Goal: Task Accomplishment & Management: Use online tool/utility

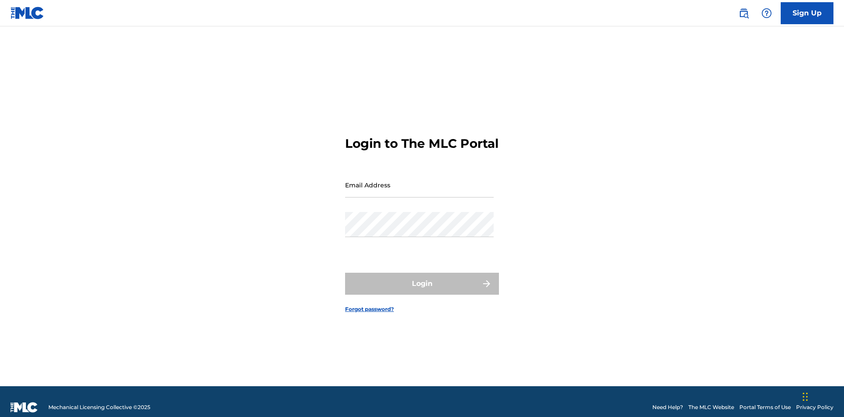
scroll to position [11, 0]
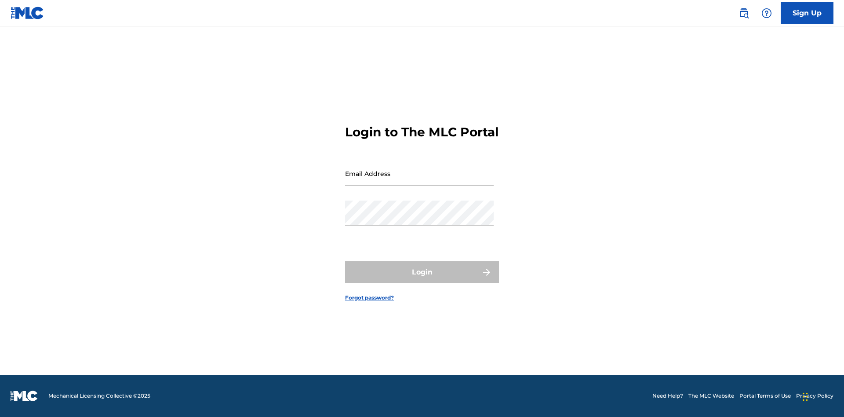
click at [419, 181] on input "Email Address" at bounding box center [419, 173] width 149 height 25
type input "[EMAIL_ADDRESS][DOMAIN_NAME]"
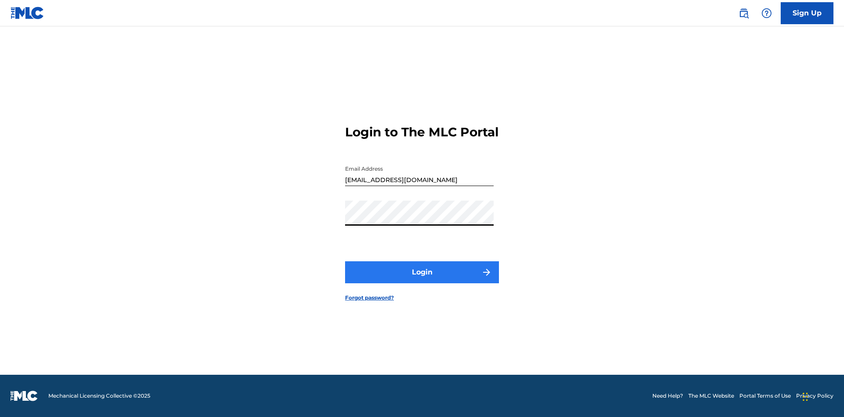
click at [422, 280] on button "Login" at bounding box center [422, 272] width 154 height 22
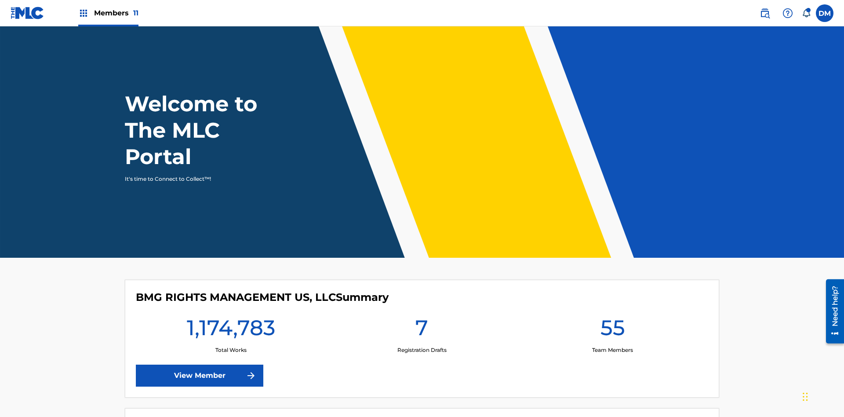
click at [108, 13] on span "Members 11" at bounding box center [116, 13] width 44 height 10
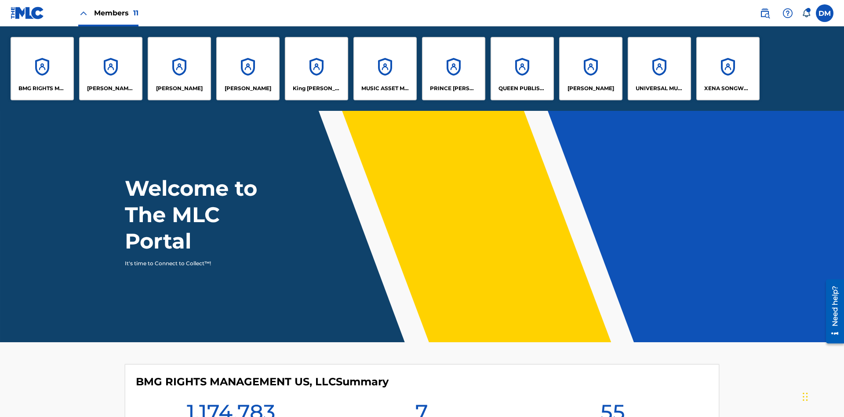
scroll to position [32, 0]
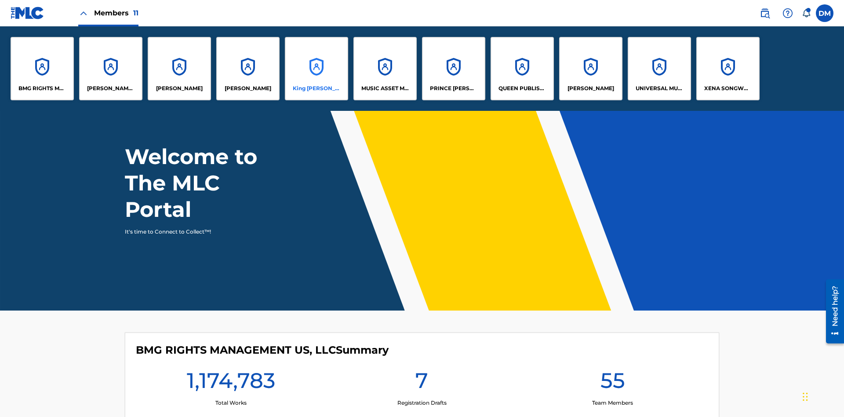
click at [316, 88] on p "King [PERSON_NAME]" at bounding box center [317, 88] width 48 height 8
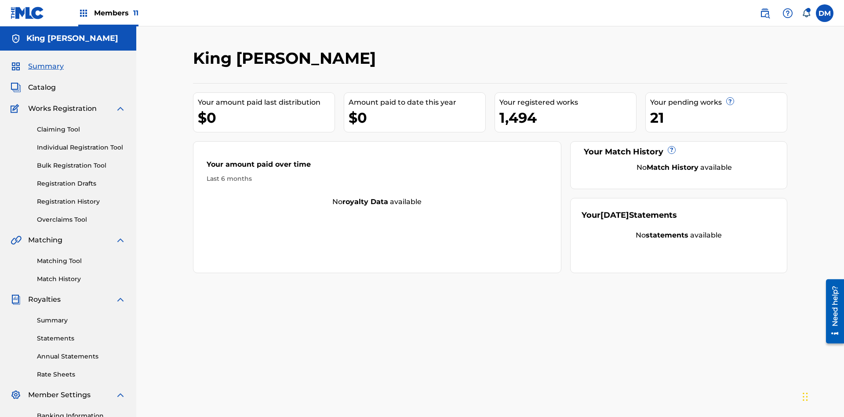
scroll to position [72, 0]
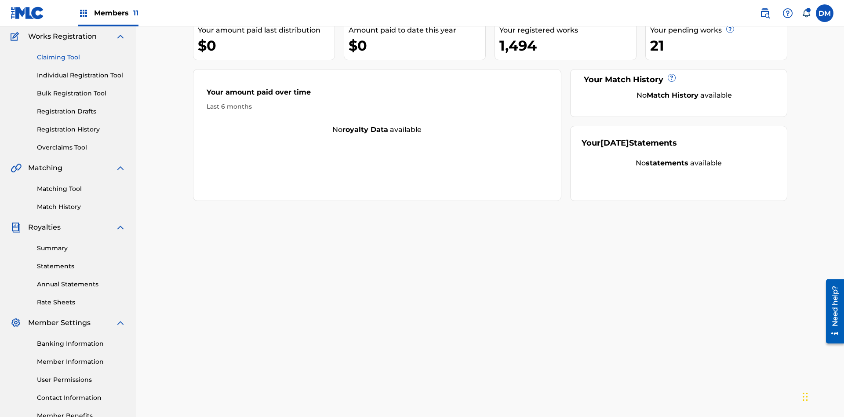
click at [81, 57] on link "Claiming Tool" at bounding box center [81, 57] width 89 height 9
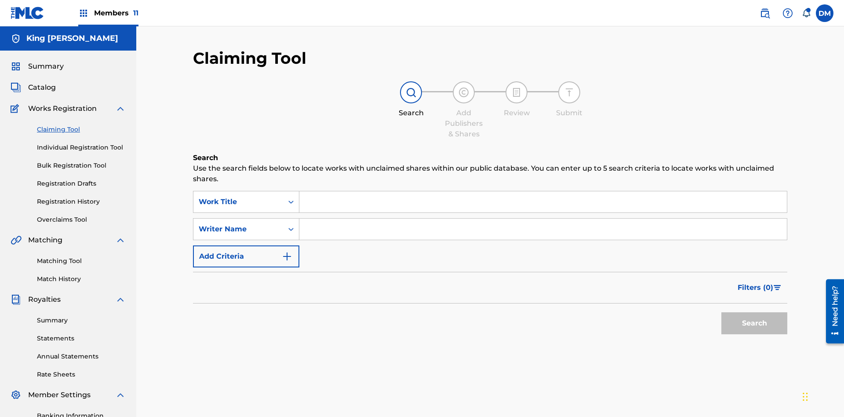
scroll to position [128, 0]
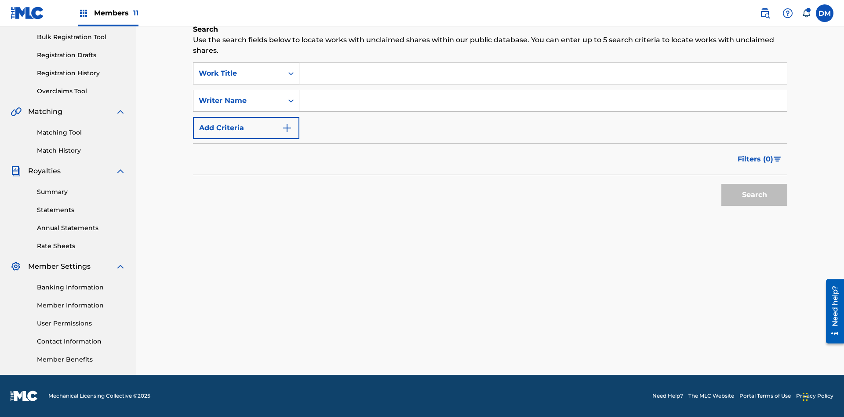
click at [238, 73] on div "Work Title" at bounding box center [238, 73] width 79 height 11
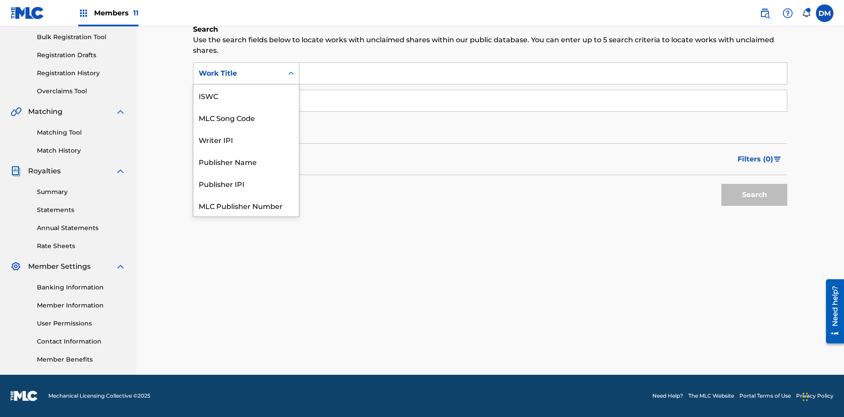
scroll to position [22, 0]
click at [246, 84] on div "ISWC" at bounding box center [245, 73] width 105 height 22
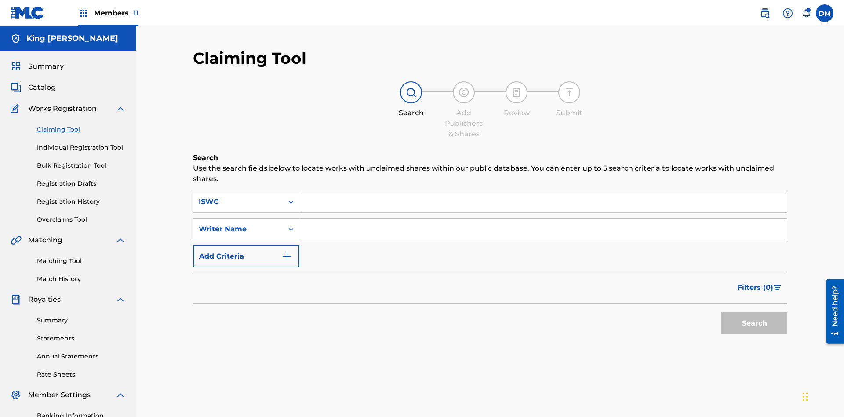
scroll to position [128, 0]
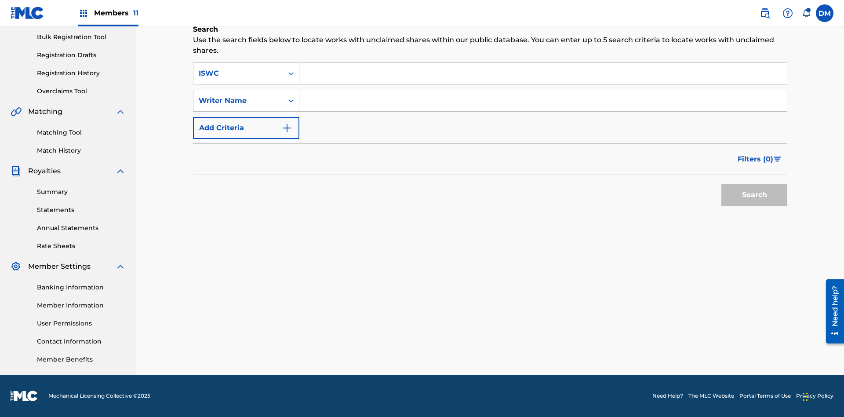
click at [543, 73] on input "Search Form" at bounding box center [542, 73] width 487 height 21
type input "T9645292484"
click at [754, 195] on button "Search" at bounding box center [754, 195] width 66 height 22
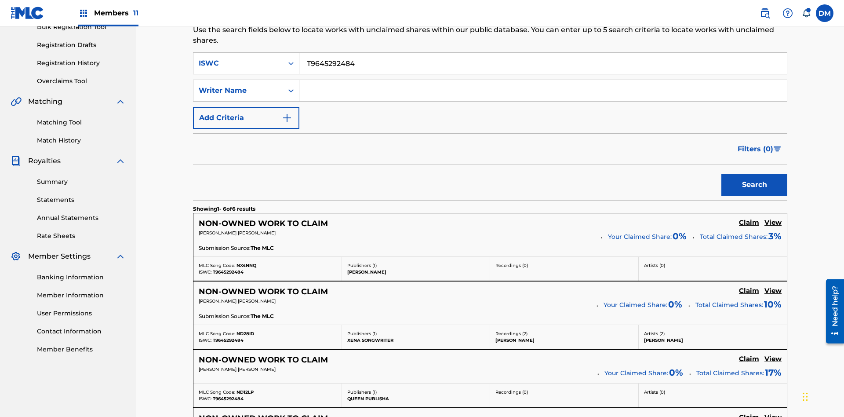
click at [543, 63] on input "T9645292484" at bounding box center [542, 63] width 487 height 21
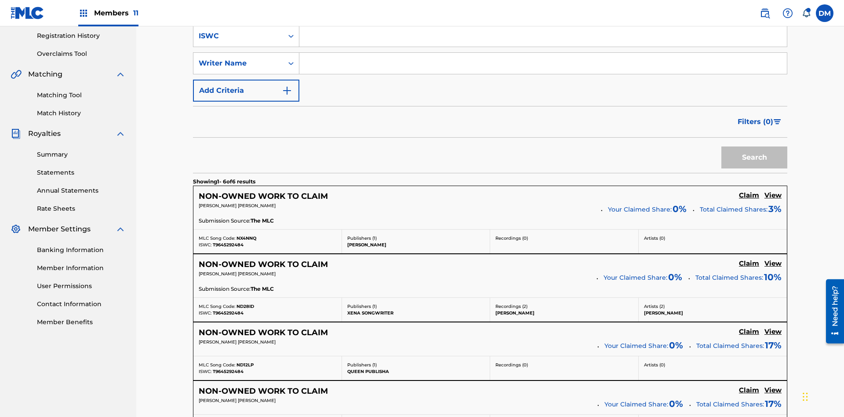
click at [543, 63] on input "Search Form" at bounding box center [542, 63] width 487 height 21
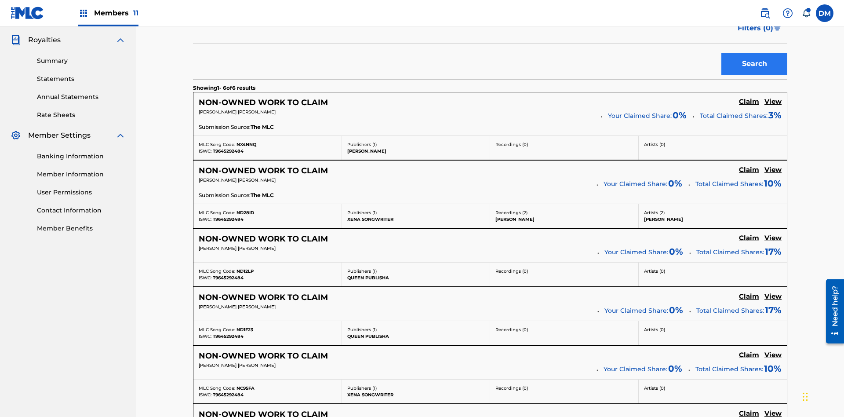
type input "[PERSON_NAME] [PERSON_NAME]"
click at [754, 64] on button "Search" at bounding box center [754, 64] width 66 height 22
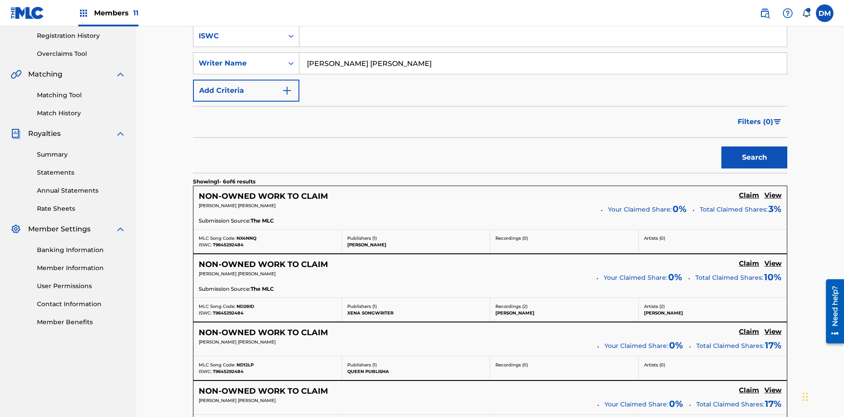
click at [543, 63] on input "[PERSON_NAME] [PERSON_NAME]" at bounding box center [542, 63] width 487 height 21
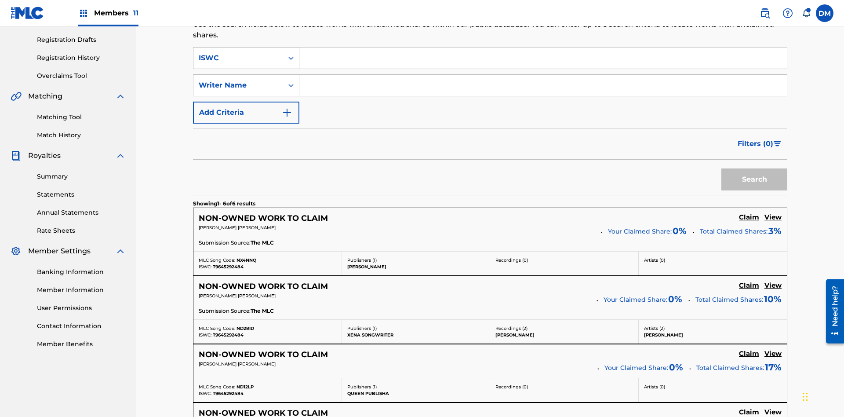
click at [238, 58] on div "ISWC" at bounding box center [238, 58] width 79 height 11
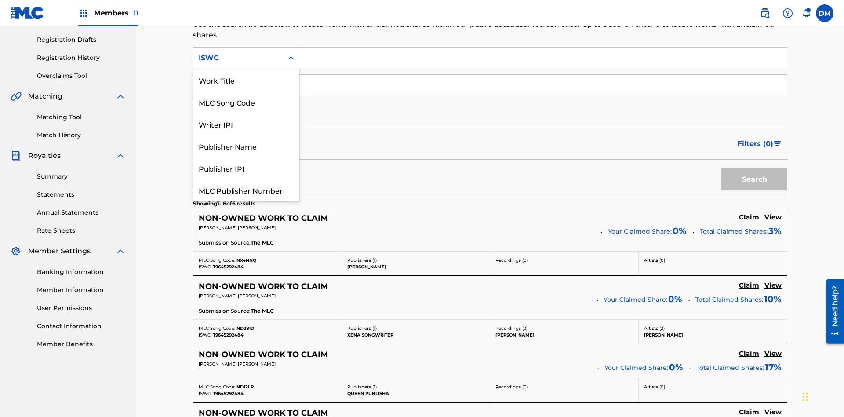
scroll to position [22, 0]
click at [246, 69] on div "Work Title" at bounding box center [245, 58] width 105 height 22
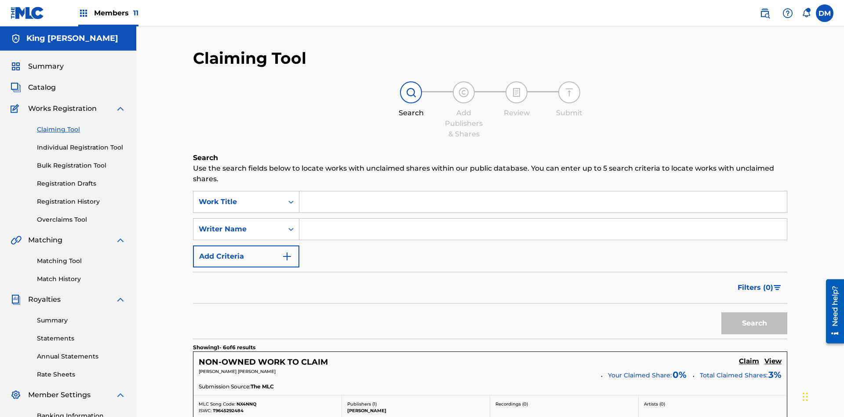
scroll to position [138, 0]
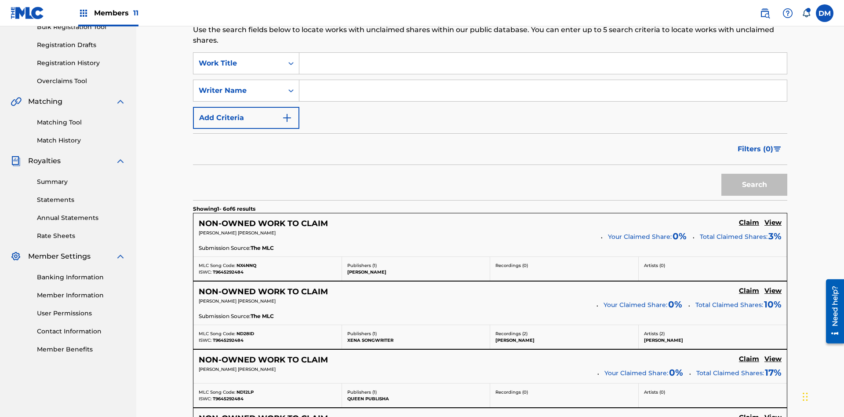
click at [543, 63] on input "Search Form" at bounding box center [542, 63] width 487 height 21
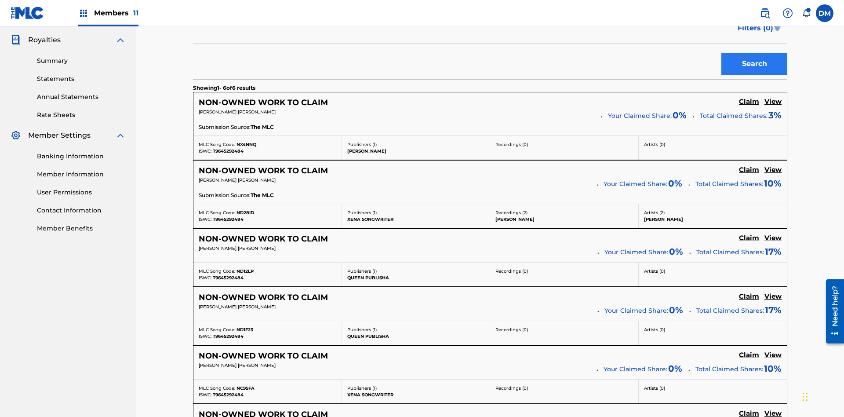
type input "NON-OWNED WORK TO CLAIM"
click at [754, 64] on button "Search" at bounding box center [754, 64] width 66 height 22
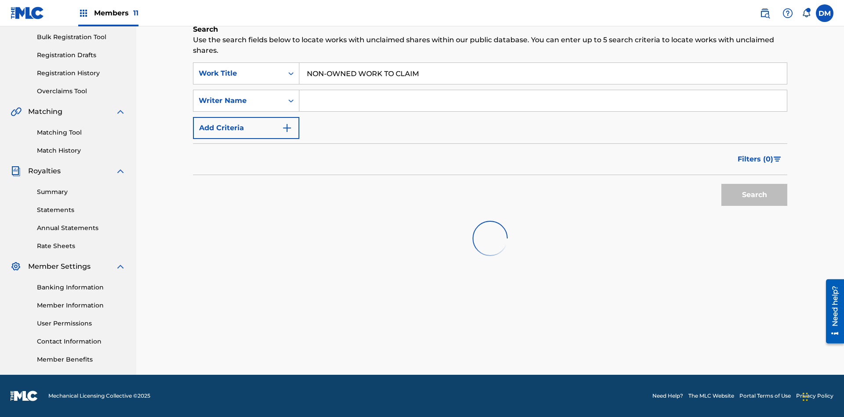
scroll to position [128, 0]
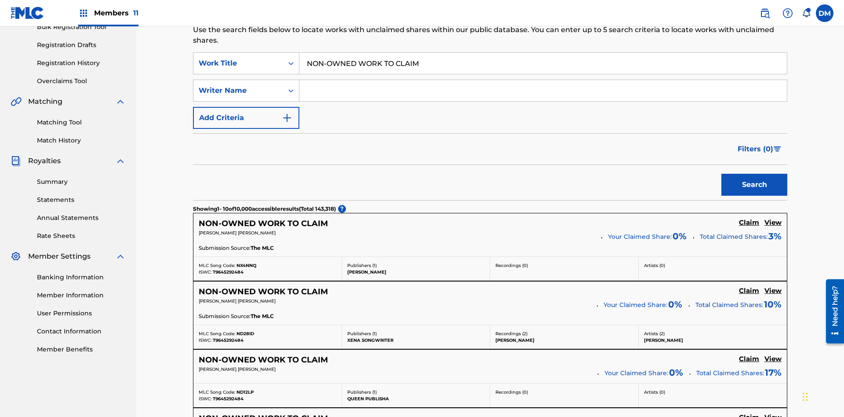
click at [543, 63] on input "NON-OWNED WORK TO CLAIM" at bounding box center [542, 63] width 487 height 21
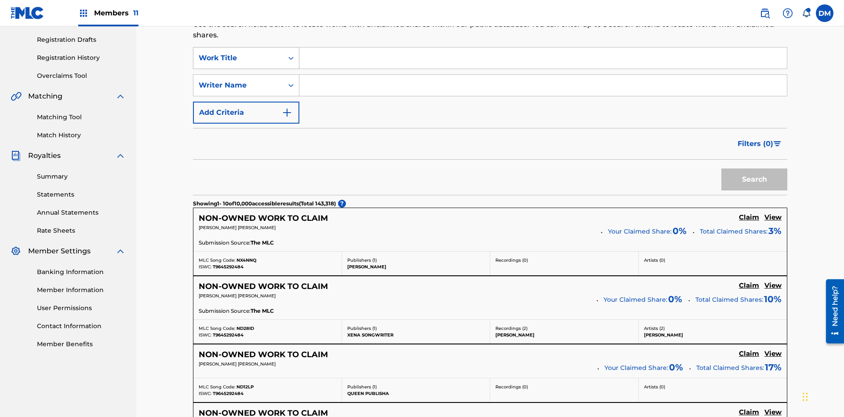
click at [238, 58] on div "Work Title" at bounding box center [238, 58] width 79 height 11
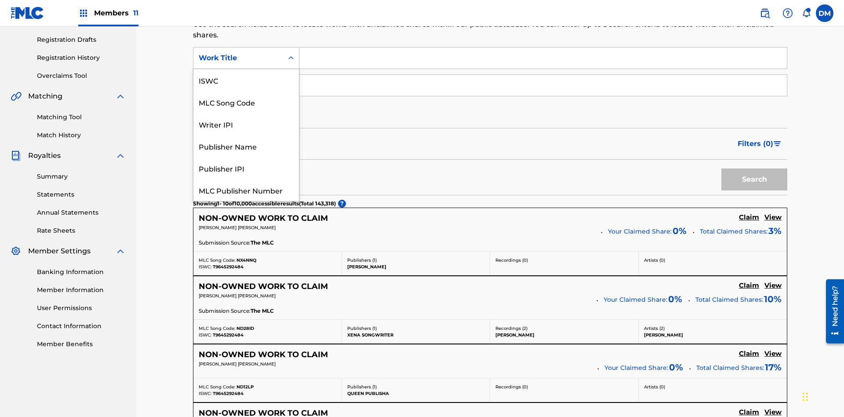
scroll to position [22, 0]
click at [246, 80] on div "MLC Song Code" at bounding box center [245, 80] width 105 height 22
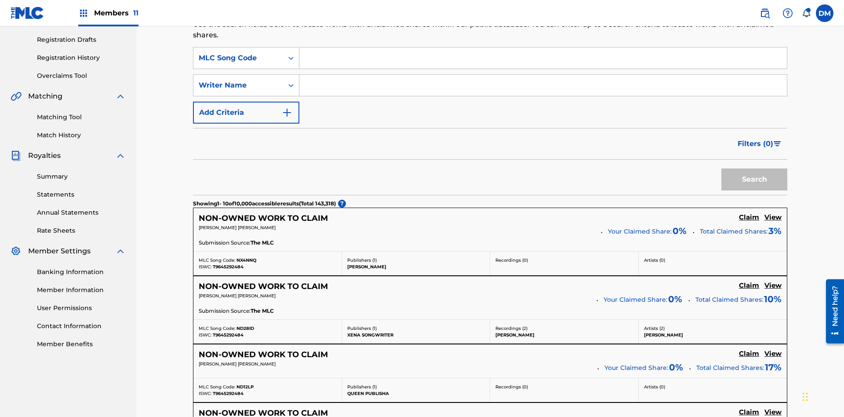
scroll to position [138, 0]
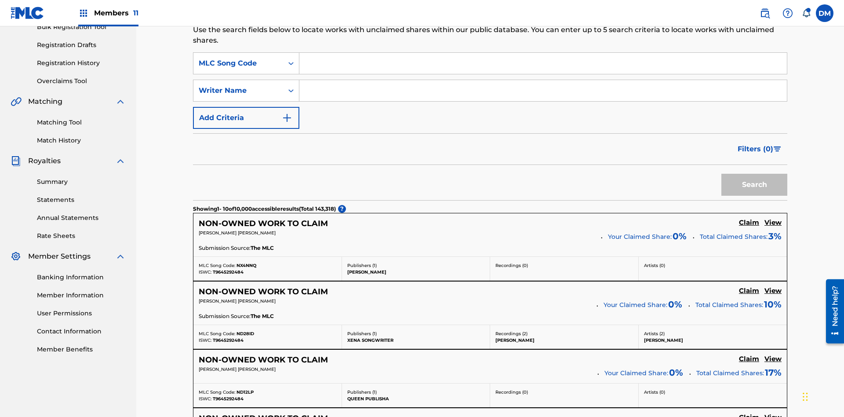
click at [543, 63] on input "Search Form" at bounding box center [542, 63] width 487 height 21
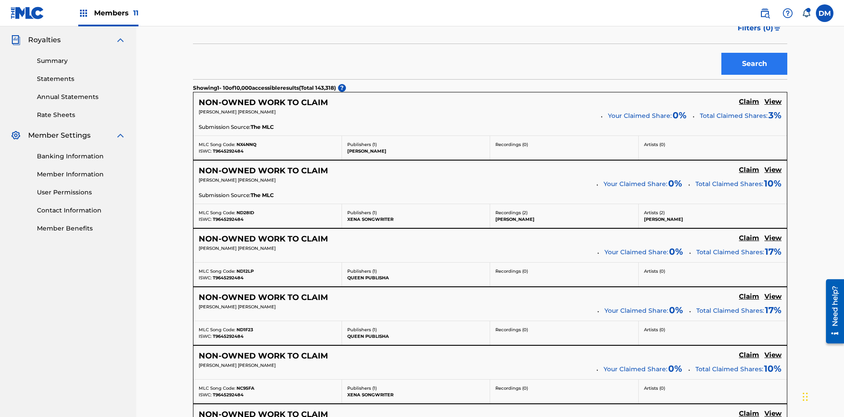
type input "RB0ZQR"
click at [754, 64] on button "Search" at bounding box center [754, 64] width 66 height 22
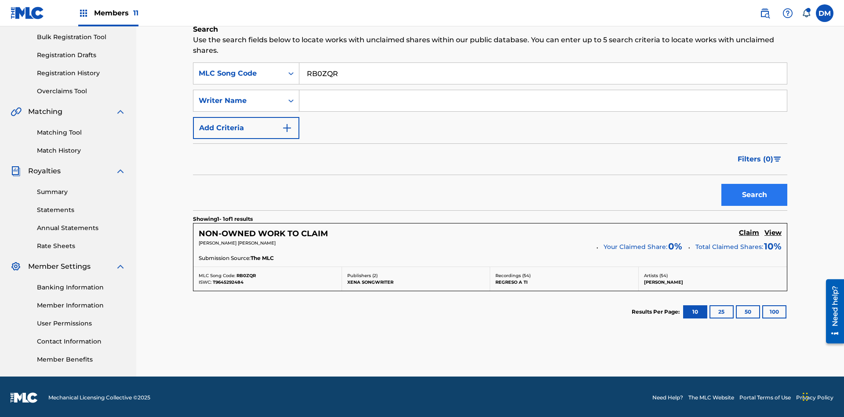
scroll to position [130, 0]
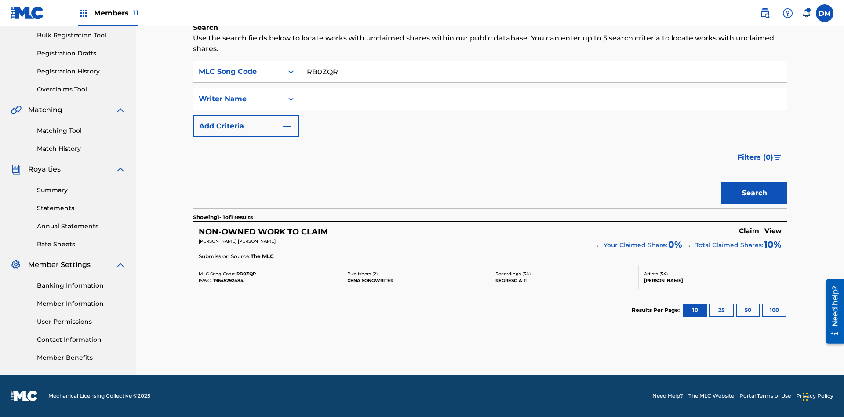
click at [543, 72] on input "RB0ZQR" at bounding box center [542, 71] width 487 height 21
click at [238, 72] on div "MLC Song Code" at bounding box center [238, 71] width 79 height 11
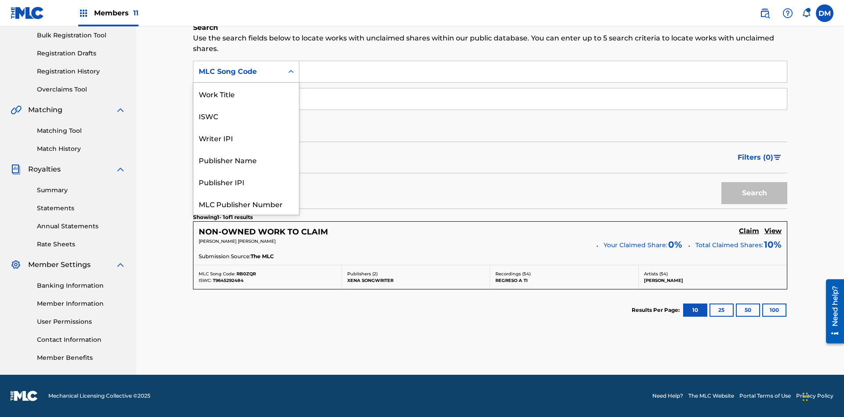
scroll to position [22, 0]
click at [246, 116] on div "Writer IPI" at bounding box center [245, 116] width 105 height 22
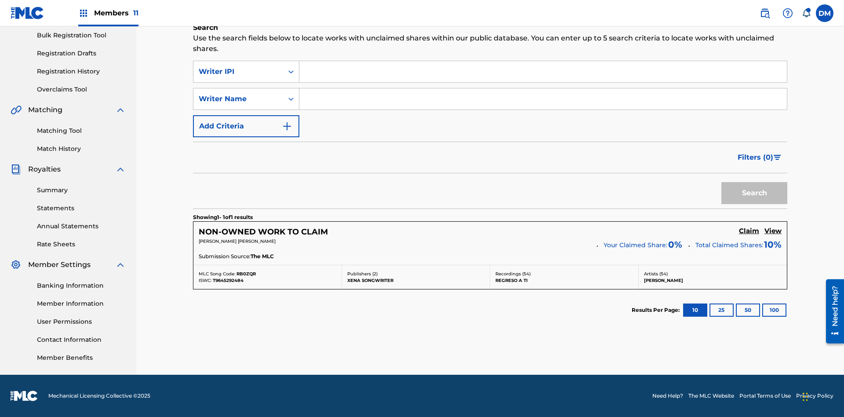
click at [543, 72] on input "Search Form" at bounding box center [542, 71] width 487 height 21
type input "00369275519"
click at [754, 193] on button "Search" at bounding box center [754, 193] width 66 height 22
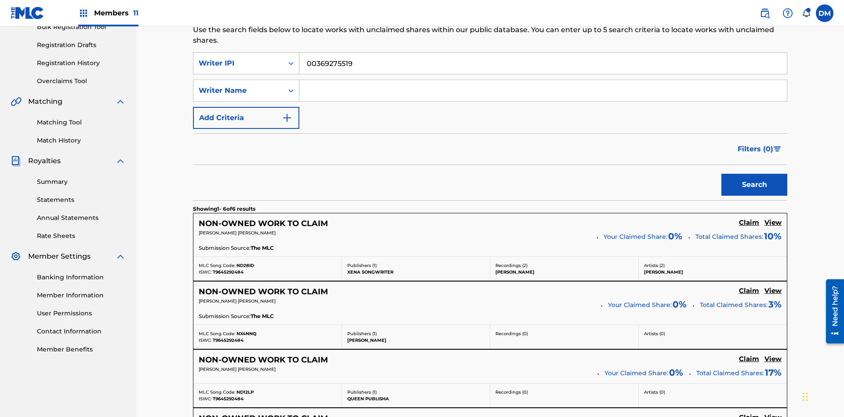
click at [543, 63] on input "00369275519" at bounding box center [542, 63] width 487 height 21
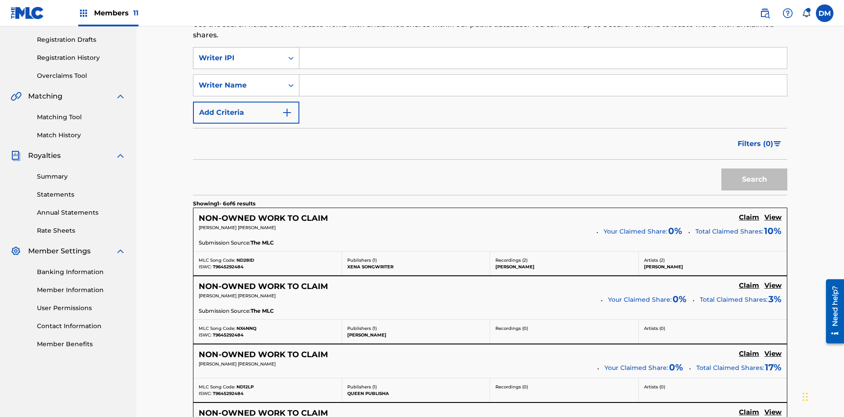
click at [238, 58] on div "Writer IPI" at bounding box center [238, 58] width 79 height 11
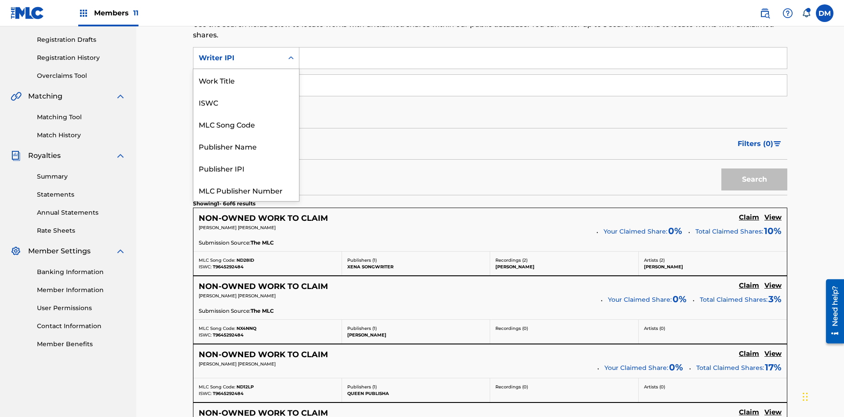
scroll to position [22, 0]
click at [246, 124] on div "Publisher Name" at bounding box center [245, 124] width 105 height 22
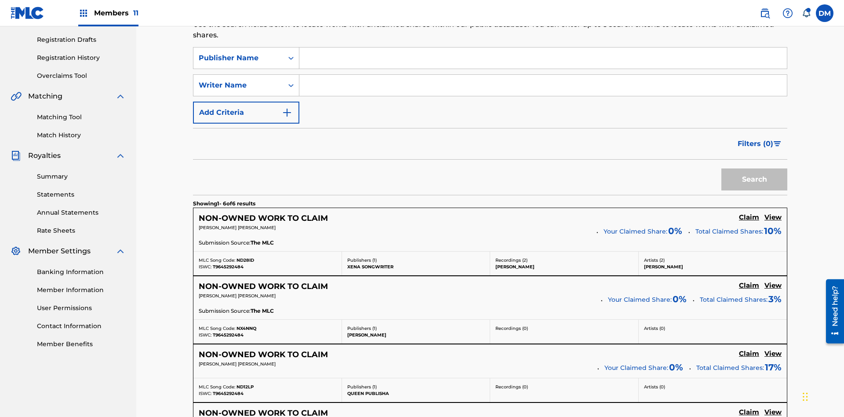
scroll to position [138, 0]
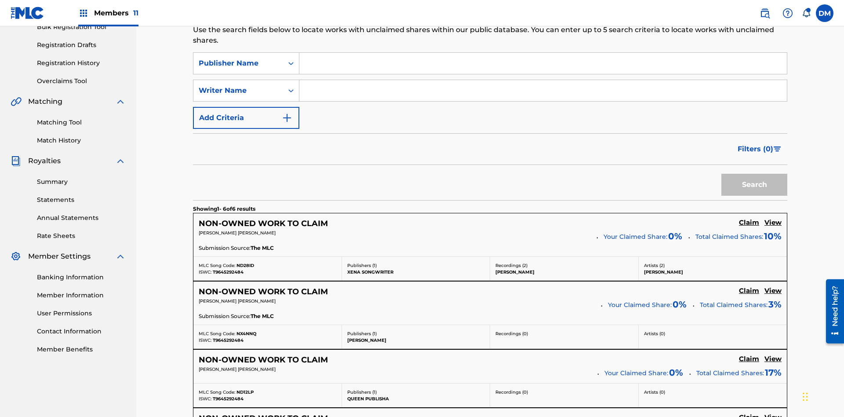
click at [543, 63] on input "Search Form" at bounding box center [542, 63] width 487 height 21
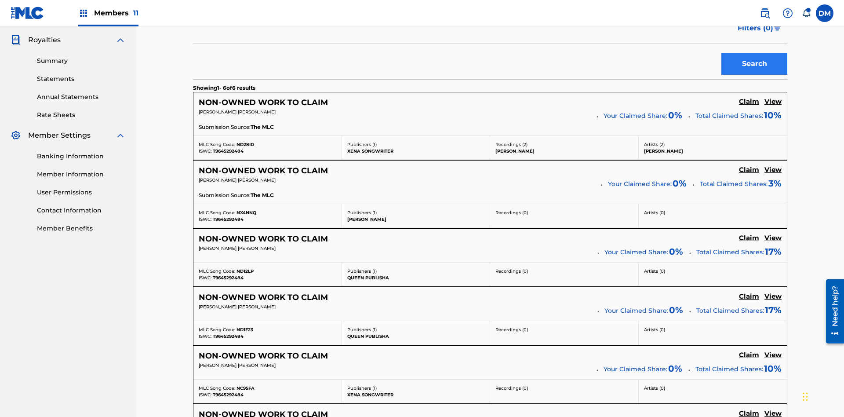
type input "Xena Songwriter"
click at [754, 64] on button "Search" at bounding box center [754, 64] width 66 height 22
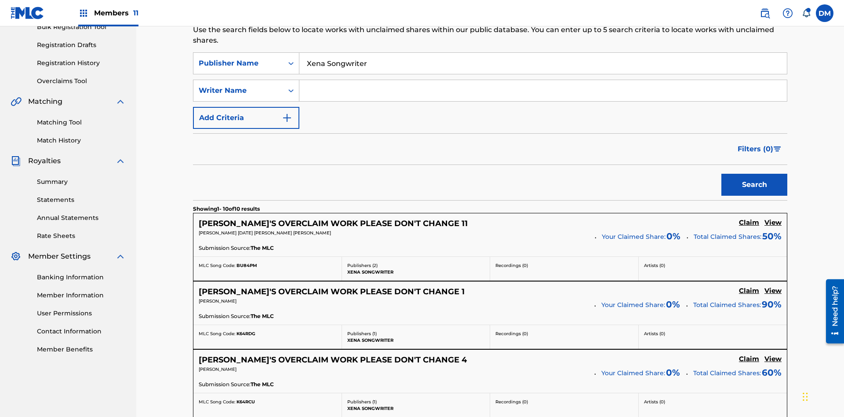
click at [543, 63] on input "Xena Songwriter" at bounding box center [542, 63] width 487 height 21
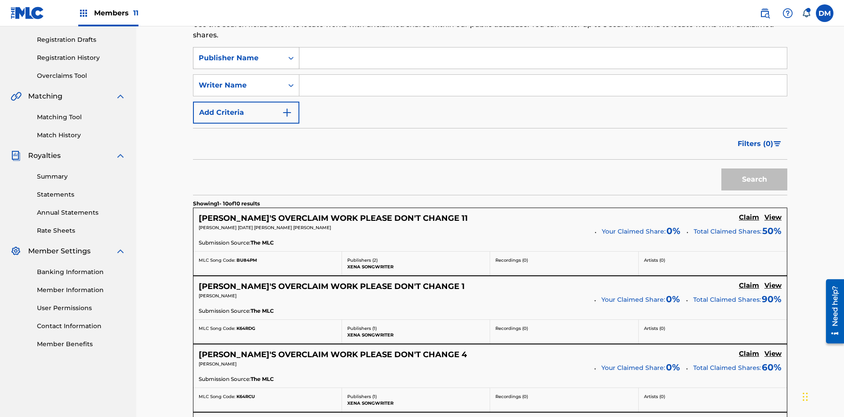
click at [238, 58] on div "Publisher Name" at bounding box center [238, 58] width 79 height 11
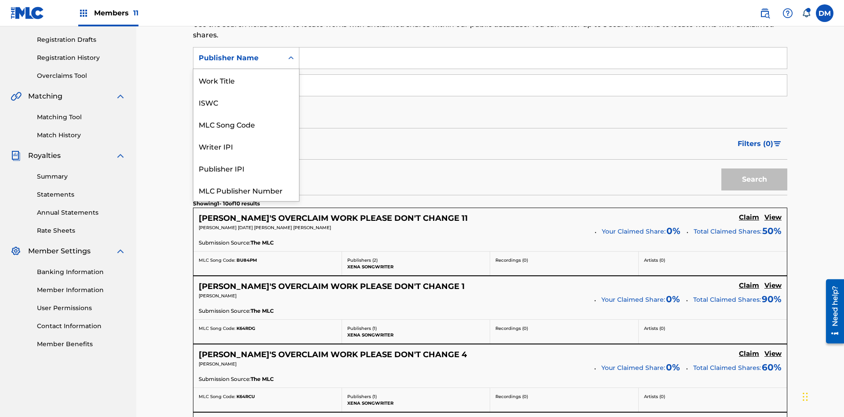
scroll to position [22, 0]
click at [246, 146] on div "Publisher IPI" at bounding box center [245, 146] width 105 height 22
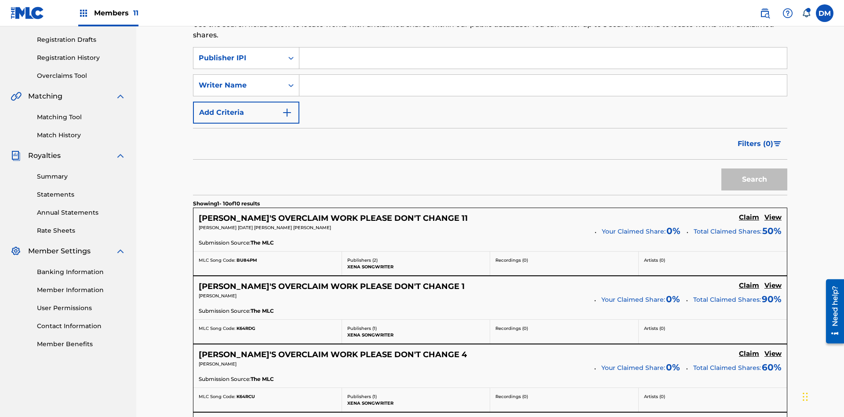
scroll to position [138, 0]
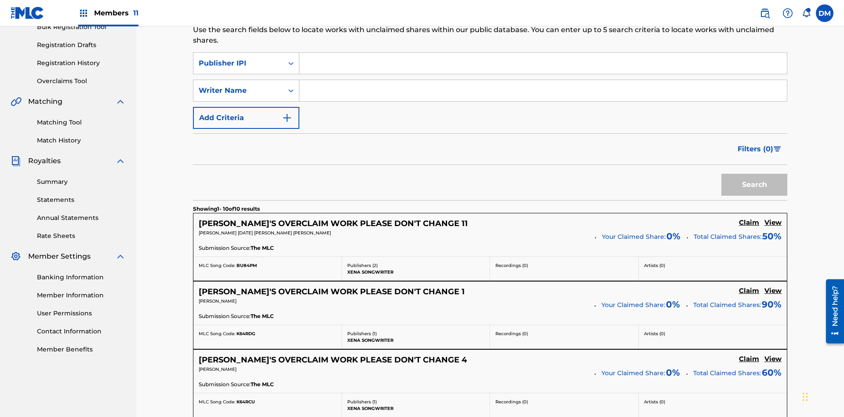
click at [543, 63] on input "Search Form" at bounding box center [542, 63] width 487 height 21
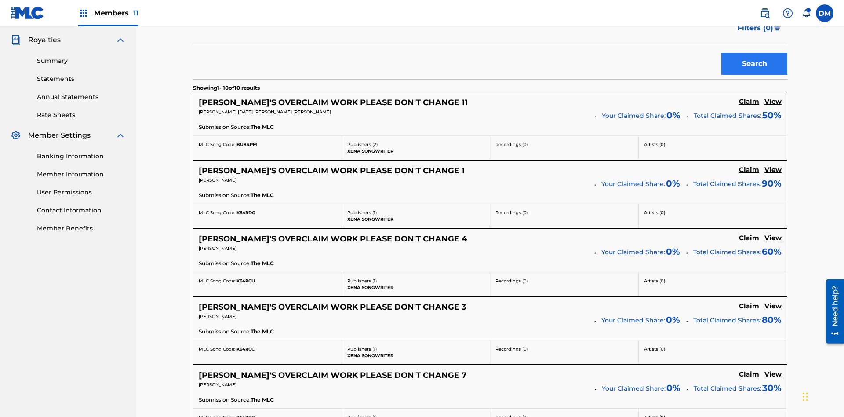
type input "99184874065"
click at [754, 64] on button "Search" at bounding box center [754, 64] width 66 height 22
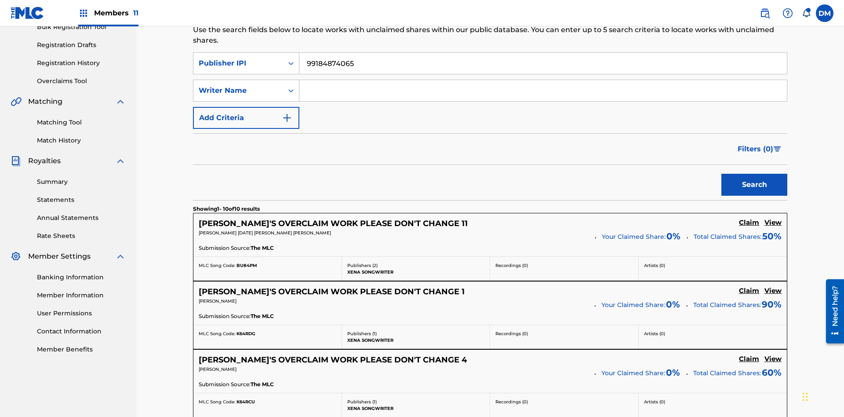
click at [543, 63] on input "99184874065" at bounding box center [542, 63] width 487 height 21
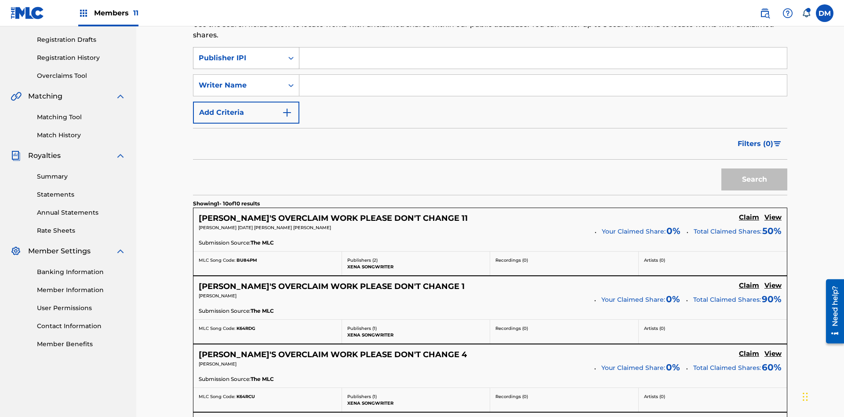
click at [238, 58] on div "Publisher IPI" at bounding box center [238, 58] width 79 height 11
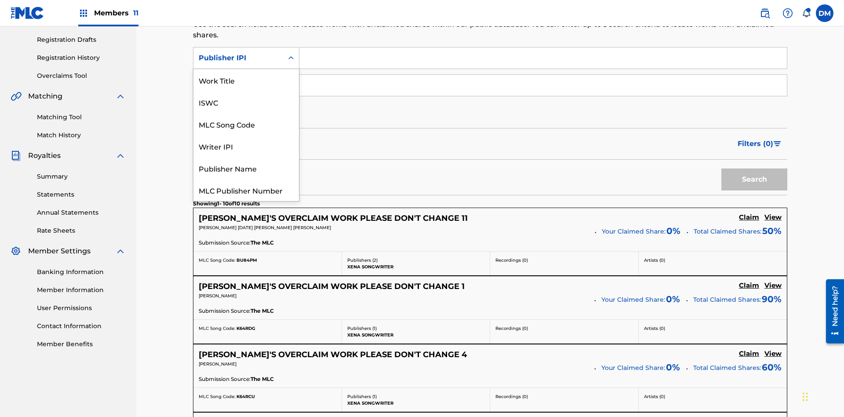
scroll to position [22, 0]
click at [246, 168] on div "MLC Publisher Number" at bounding box center [245, 168] width 105 height 22
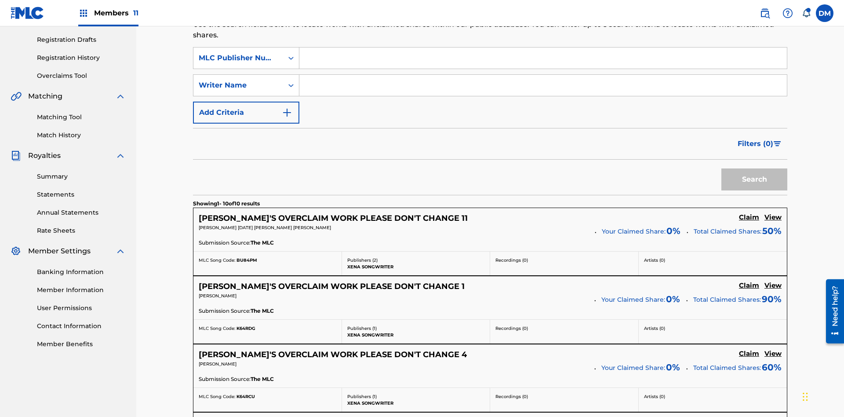
scroll to position [138, 0]
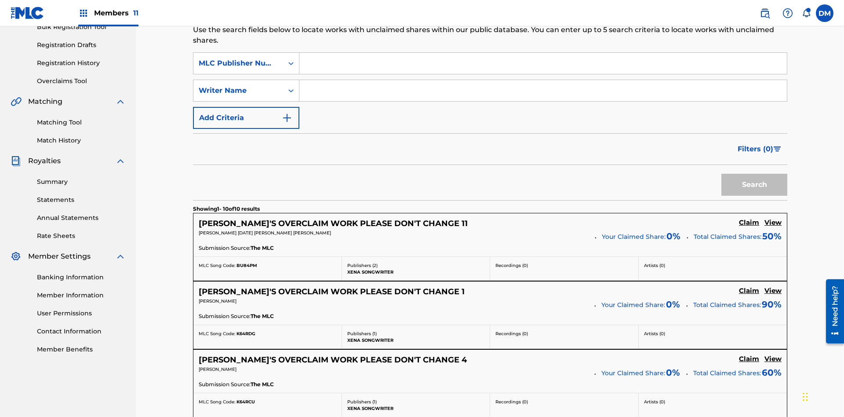
click at [543, 63] on input "Search Form" at bounding box center [542, 63] width 487 height 21
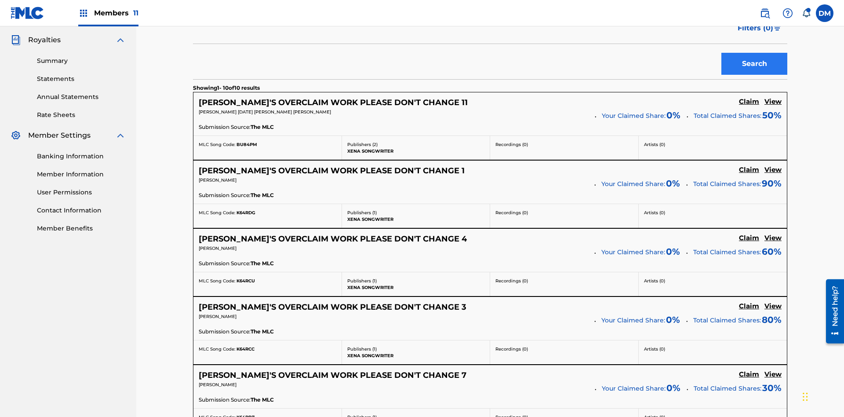
type input "P077WM"
click at [754, 64] on button "Search" at bounding box center [754, 64] width 66 height 22
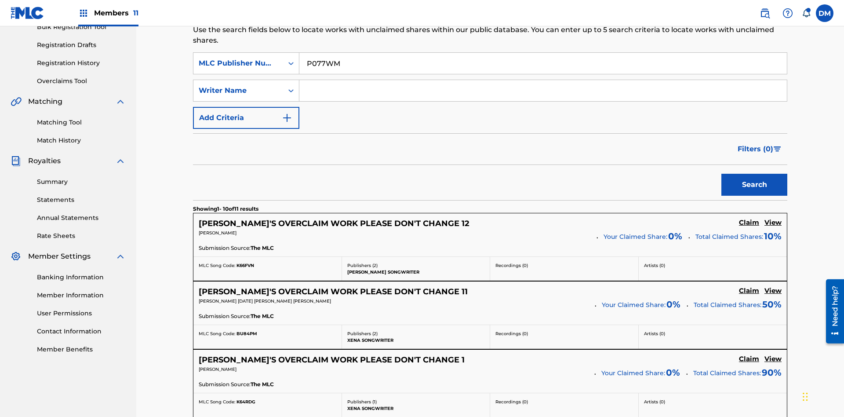
click at [543, 63] on input "P077WM" at bounding box center [542, 63] width 487 height 21
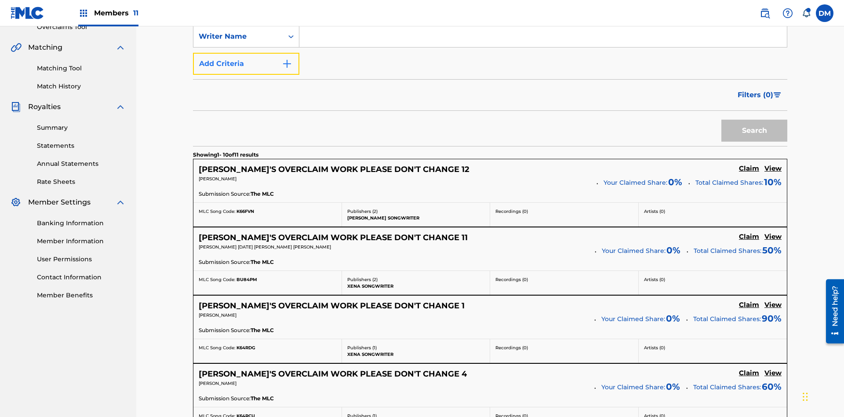
click at [246, 64] on button "Add Criteria" at bounding box center [246, 64] width 106 height 22
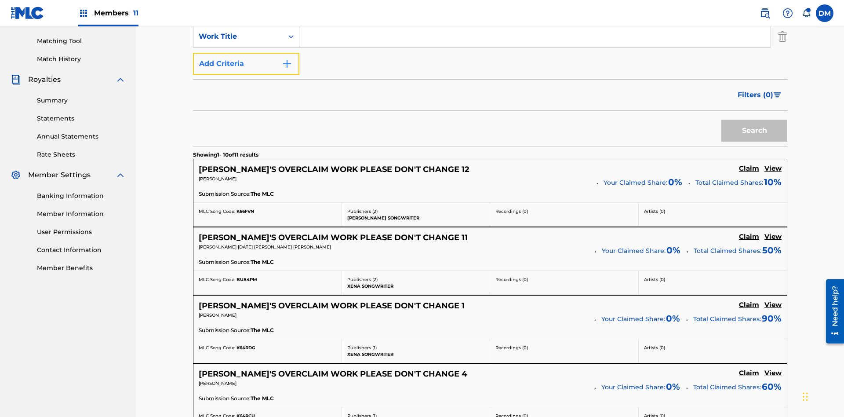
click at [246, 64] on button "Add Criteria" at bounding box center [246, 64] width 106 height 22
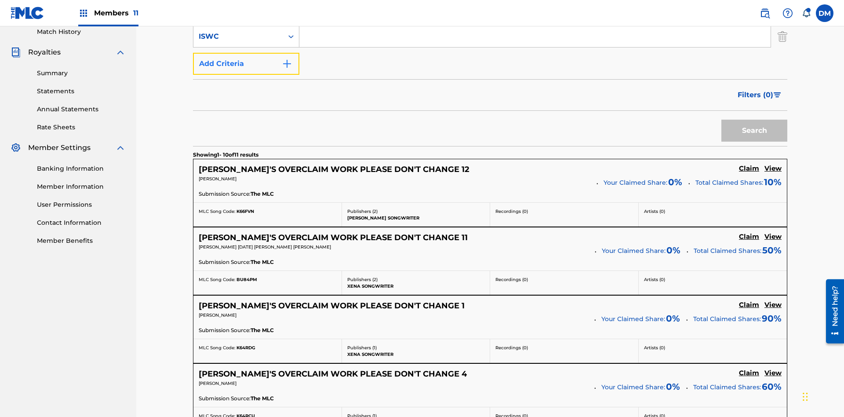
click at [246, 64] on button "Add Criteria" at bounding box center [246, 64] width 106 height 22
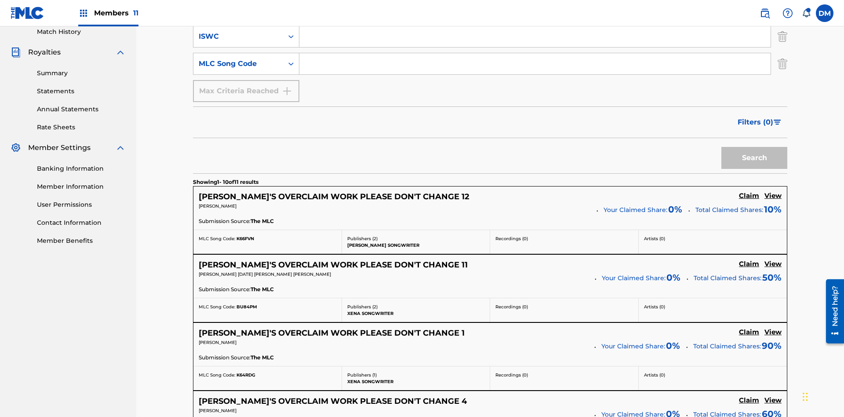
scroll to position [0, 0]
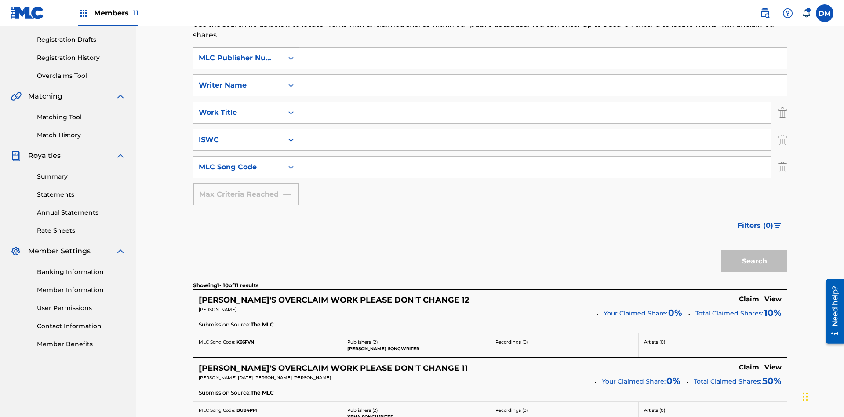
click at [238, 58] on div "MLC Publisher Number" at bounding box center [238, 58] width 79 height 11
click at [246, 102] on div "Publisher Name" at bounding box center [245, 102] width 105 height 22
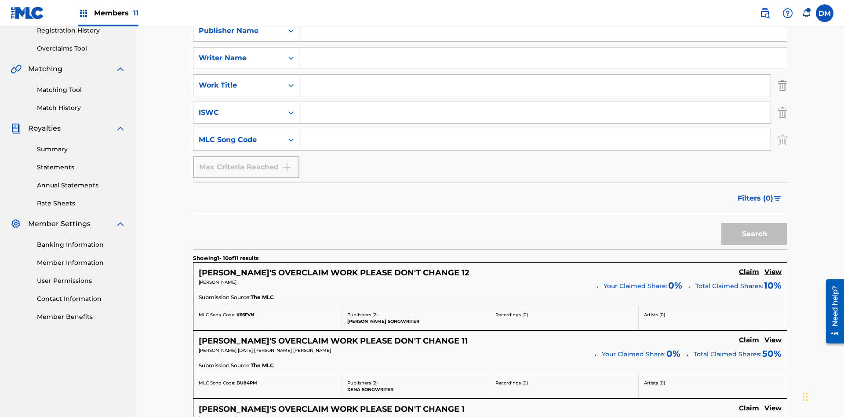
click at [238, 58] on div "Writer Name" at bounding box center [238, 58] width 79 height 11
click at [246, 102] on div "Publisher IPI" at bounding box center [245, 102] width 105 height 22
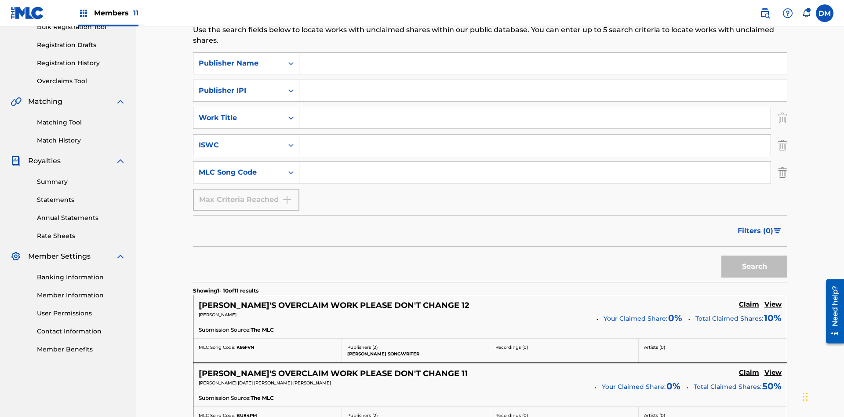
click at [543, 63] on input "Search Form" at bounding box center [542, 63] width 487 height 21
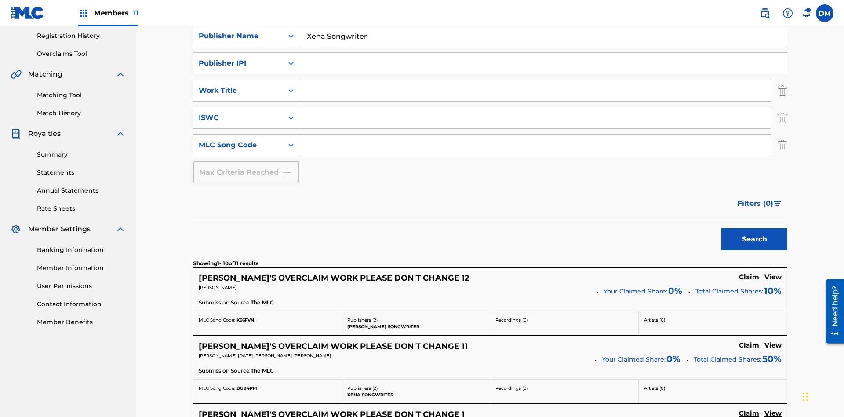
type input "Xena Songwriter"
click at [543, 63] on input "Search Form" at bounding box center [542, 63] width 487 height 21
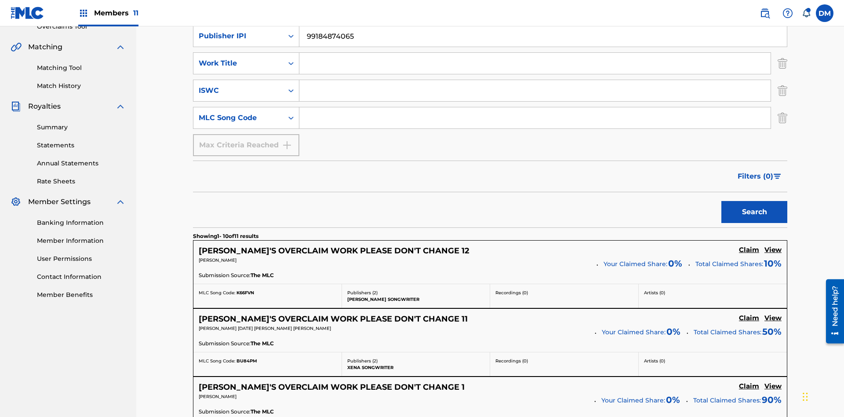
type input "99184874065"
click at [535, 63] on input "Search Form" at bounding box center [534, 63] width 471 height 21
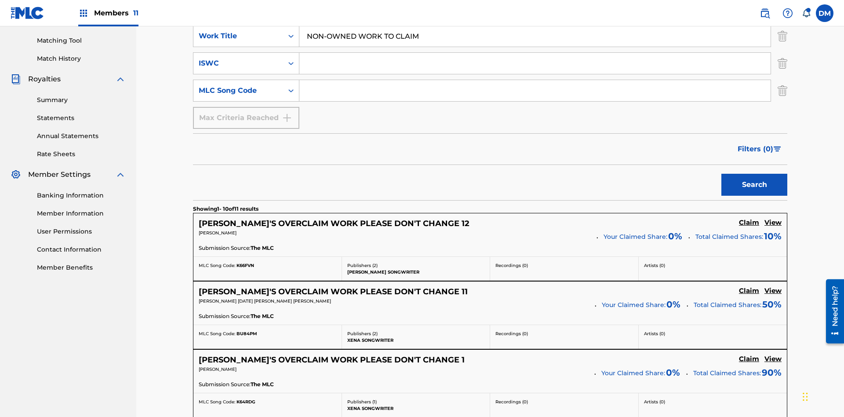
type input "NON-OWNED WORK TO CLAIM"
click at [535, 63] on input "Search Form" at bounding box center [534, 63] width 471 height 21
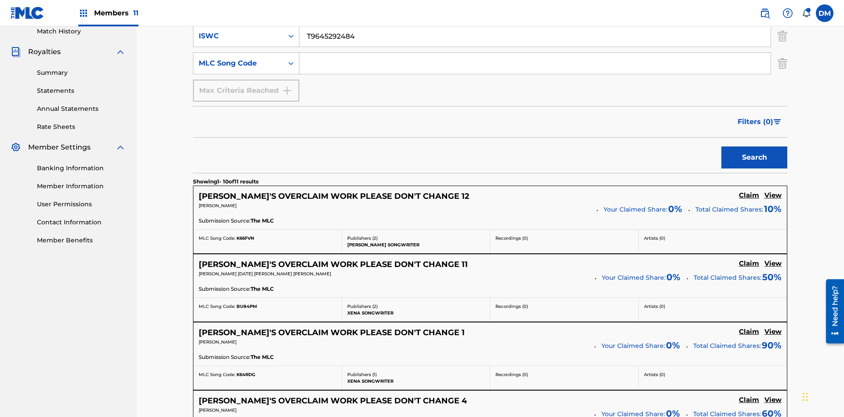
type input "T9645292484"
click at [535, 63] on input "Search Form" at bounding box center [534, 63] width 471 height 21
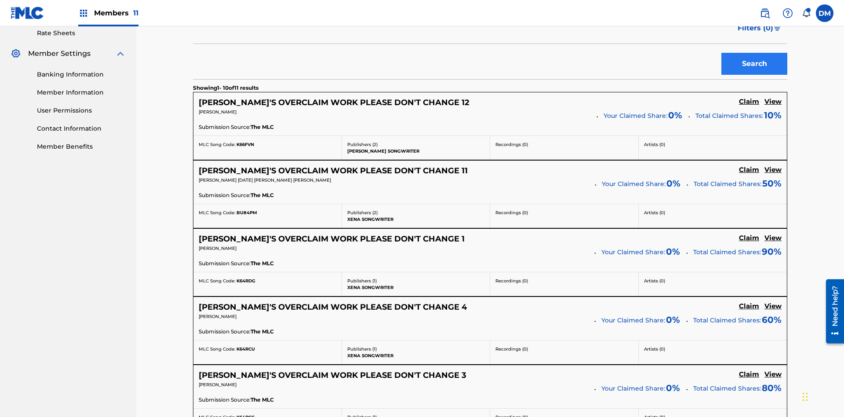
type input "RB0ZQR"
click at [754, 64] on button "Search" at bounding box center [754, 64] width 66 height 22
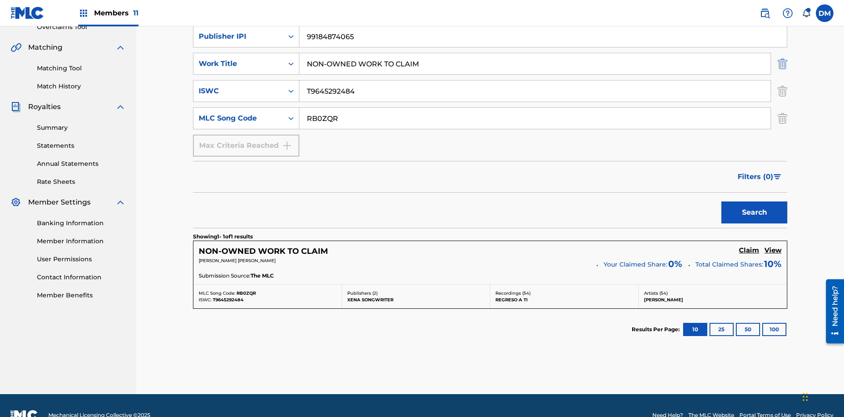
click at [782, 64] on img "Search Form" at bounding box center [783, 64] width 10 height 22
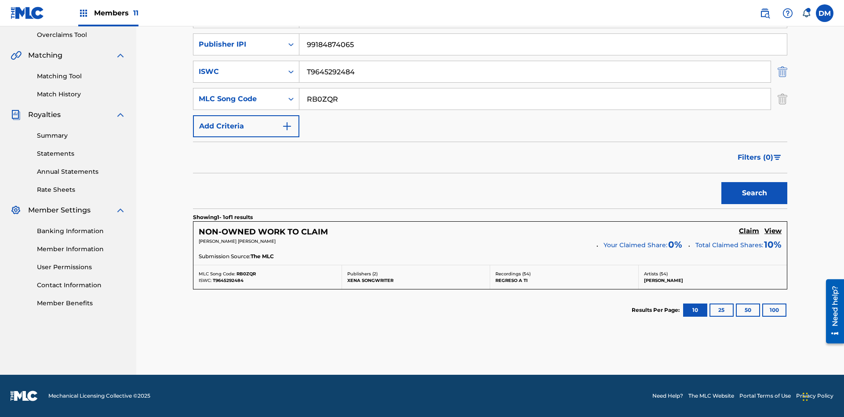
click at [782, 72] on img "Search Form" at bounding box center [783, 72] width 10 height 22
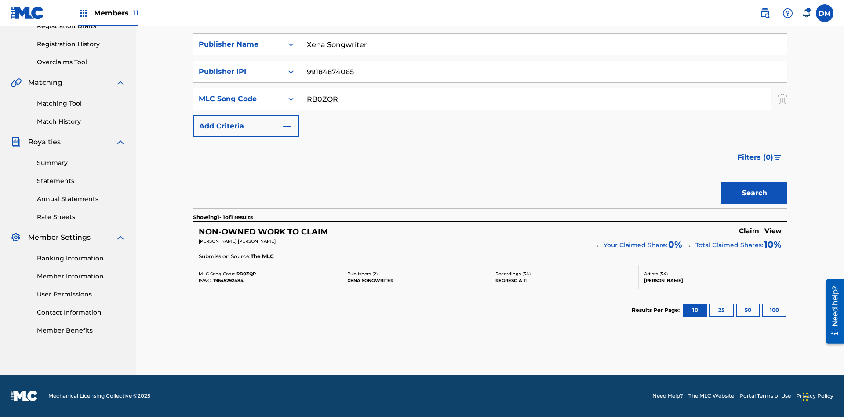
scroll to position [157, 0]
click at [535, 99] on input "RB0ZQR" at bounding box center [534, 98] width 471 height 21
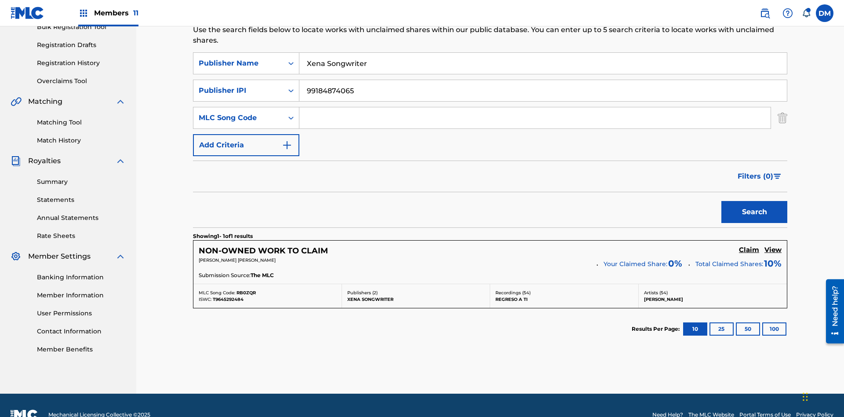
click at [543, 63] on input "Xena Songwriter" at bounding box center [542, 63] width 487 height 21
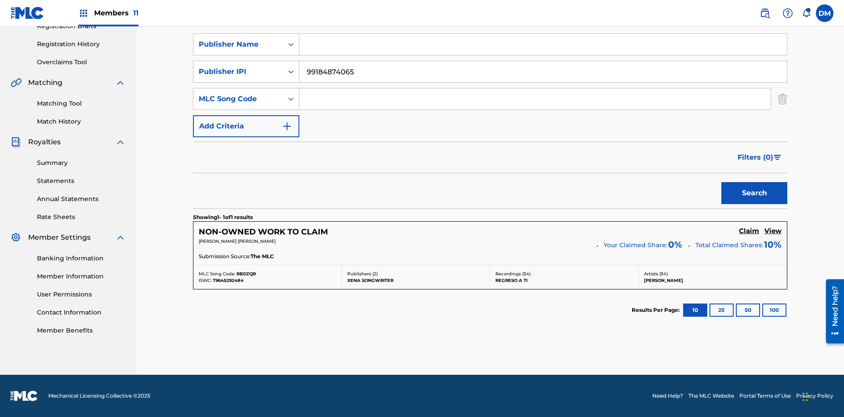
click at [543, 72] on input "99184874065" at bounding box center [542, 71] width 487 height 21
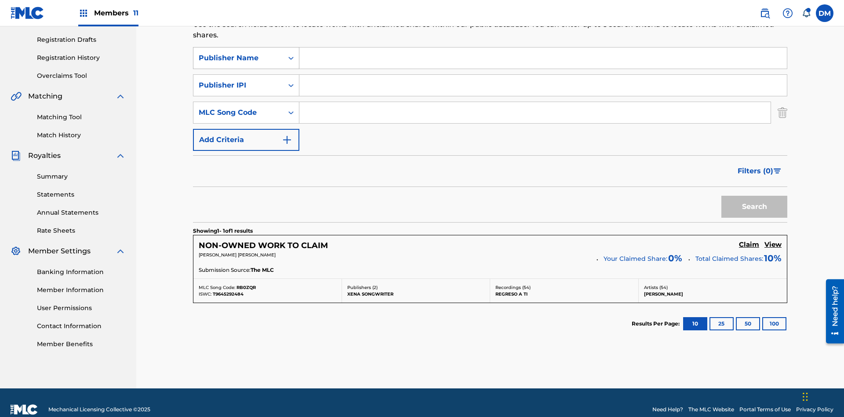
click at [238, 58] on div "Publisher Name" at bounding box center [238, 58] width 79 height 11
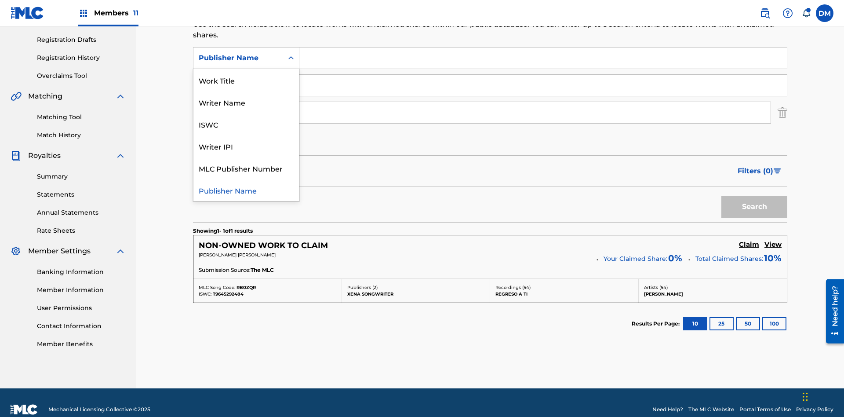
click at [246, 146] on div "Writer IPI" at bounding box center [245, 146] width 105 height 22
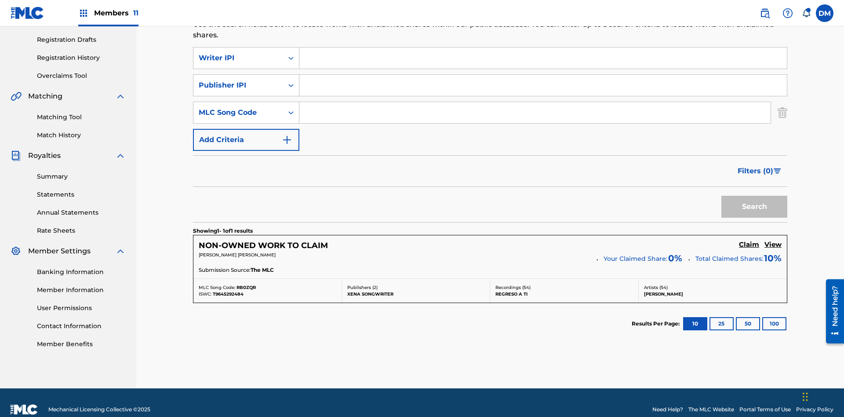
scroll to position [157, 0]
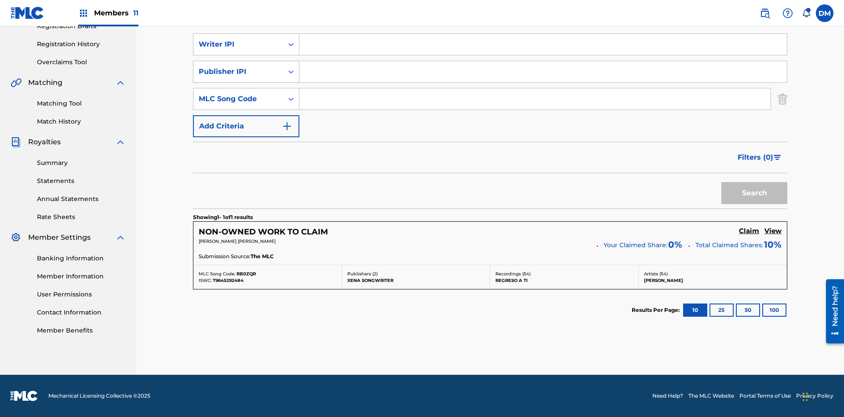
click at [238, 72] on div "Publisher IPI" at bounding box center [238, 71] width 79 height 11
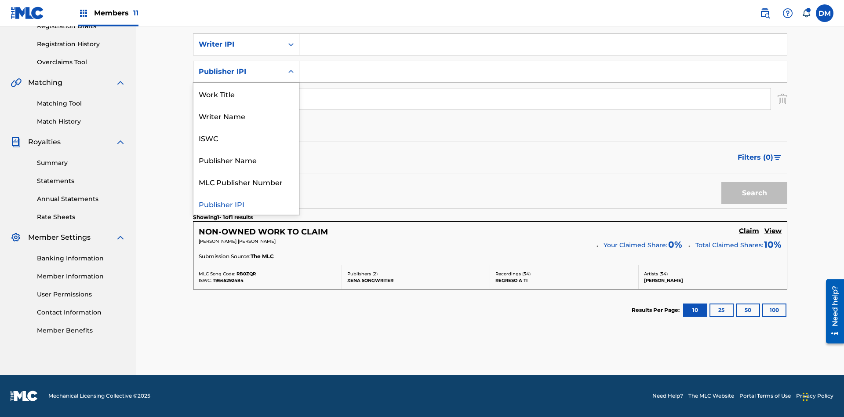
click at [246, 182] on div "MLC Publisher Number" at bounding box center [245, 182] width 105 height 22
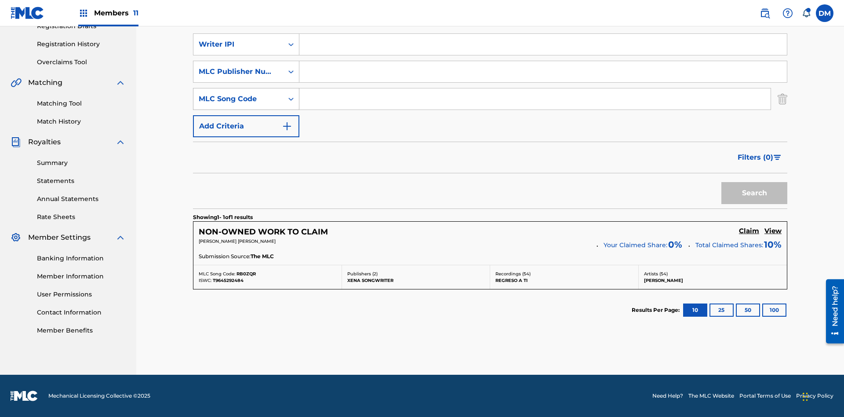
click at [238, 99] on div "MLC Song Code" at bounding box center [238, 99] width 79 height 11
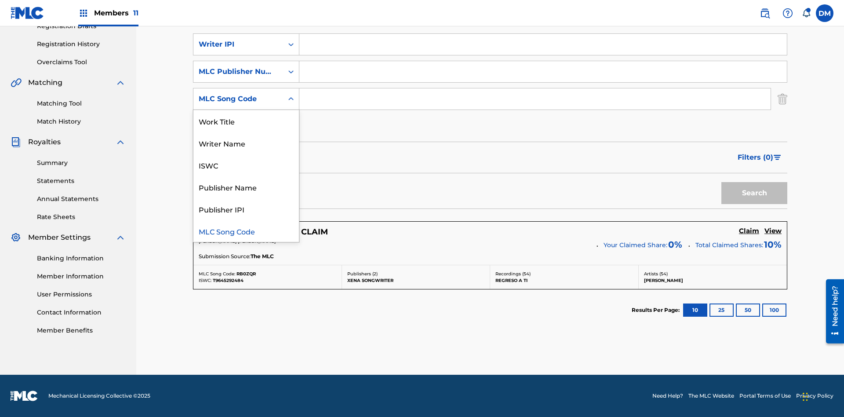
click at [246, 143] on div "Writer Name" at bounding box center [245, 143] width 105 height 22
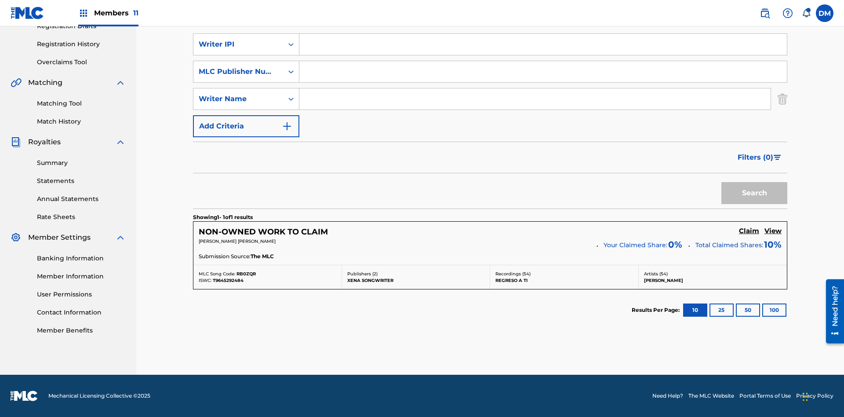
scroll to position [138, 0]
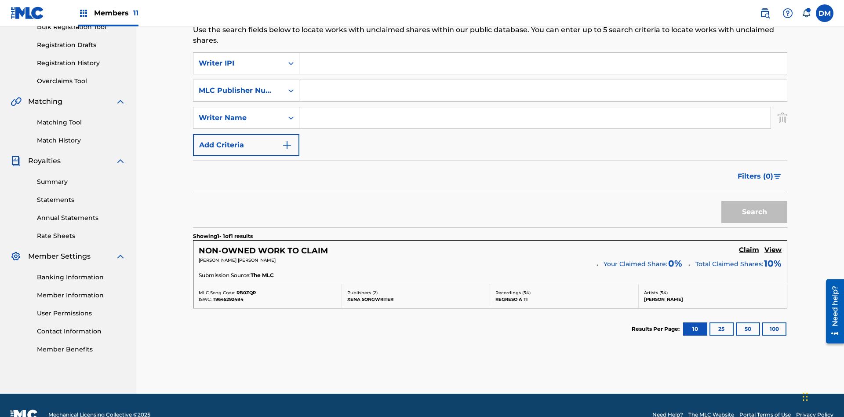
click at [543, 63] on input "Search Form" at bounding box center [542, 63] width 487 height 21
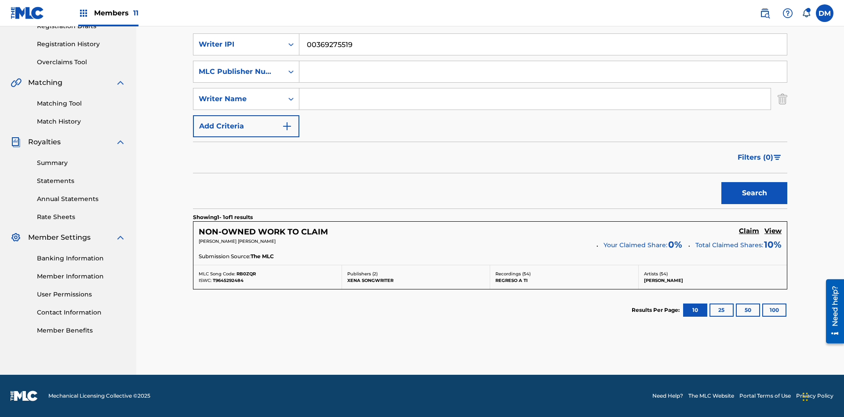
type input "00369275519"
click at [543, 72] on input "Search Form" at bounding box center [542, 71] width 487 height 21
type input "P077WM"
click at [535, 99] on input "Search Form" at bounding box center [534, 98] width 471 height 21
type input "[PERSON_NAME] [PERSON_NAME]"
